Goal: Navigation & Orientation: Find specific page/section

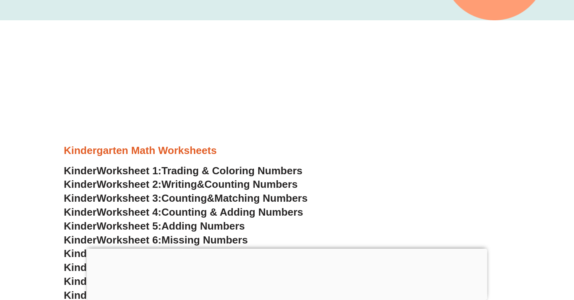
scroll to position [280, 0]
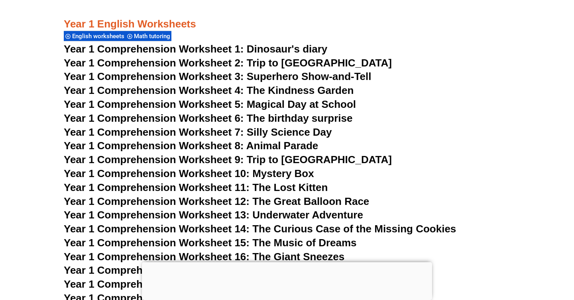
scroll to position [1024, 0]
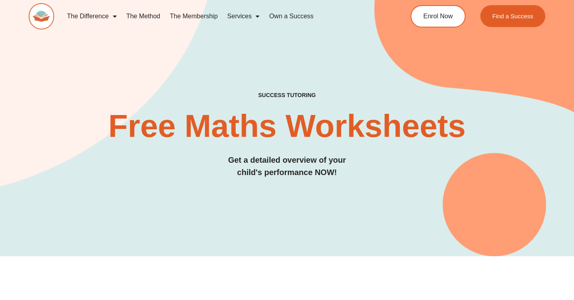
click at [365, 67] on div "SUCCESS TUTORING​ Free Maths Worksheets​ Get a detailed overview of your child'…" at bounding box center [287, 112] width 516 height 288
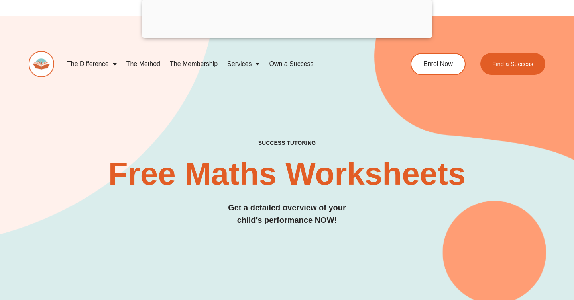
click at [45, 70] on img at bounding box center [41, 64] width 25 height 26
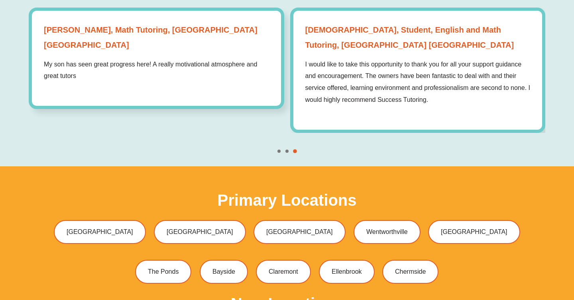
scroll to position [2251, 0]
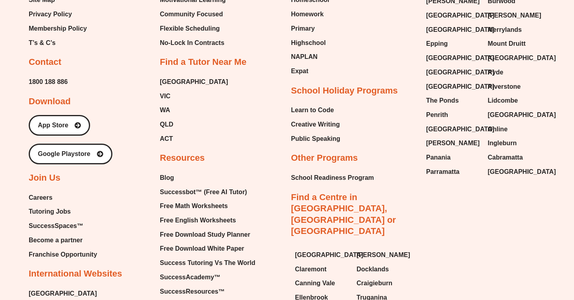
scroll to position [3303, 0]
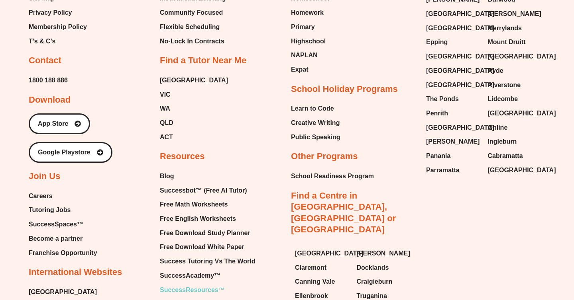
click at [190, 284] on span "SuccessResources™" at bounding box center [192, 290] width 65 height 12
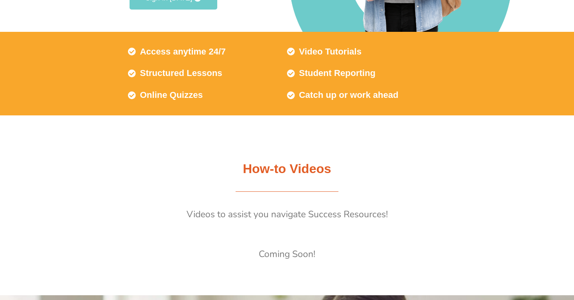
scroll to position [320, 0]
